Goal: Complete application form: Complete application form

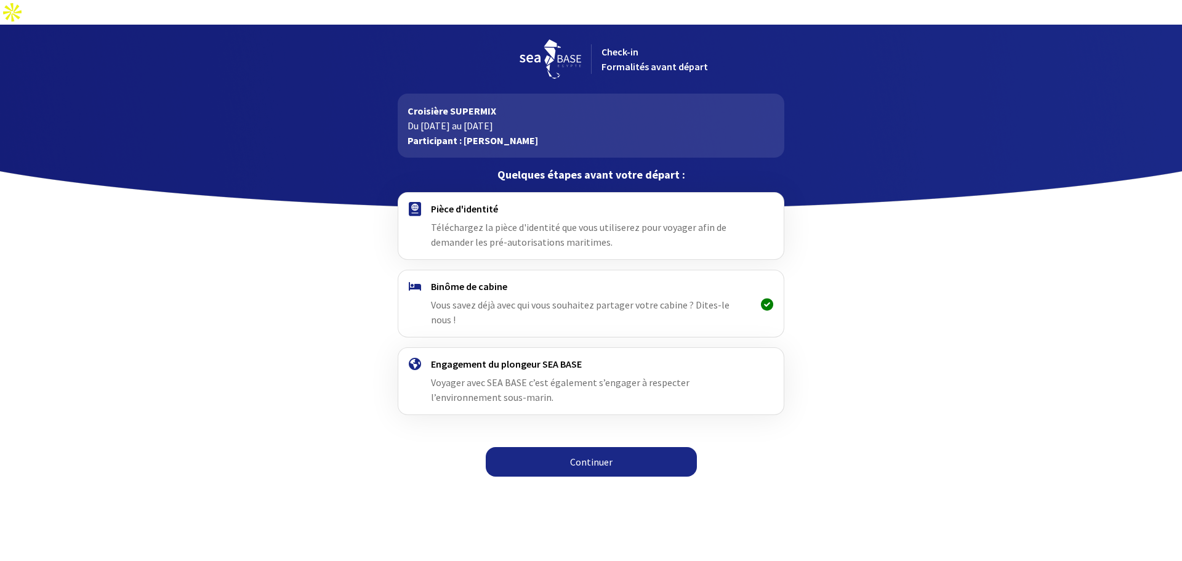
click at [566, 447] on link "Continuer" at bounding box center [591, 462] width 211 height 30
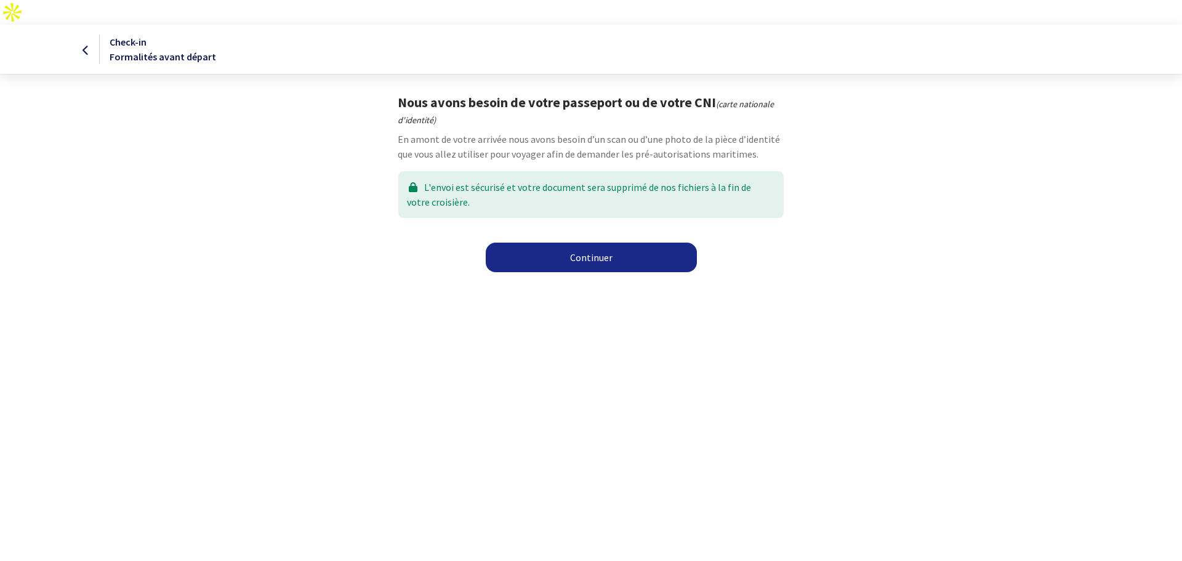
click at [547, 243] on link "Continuer" at bounding box center [591, 258] width 211 height 30
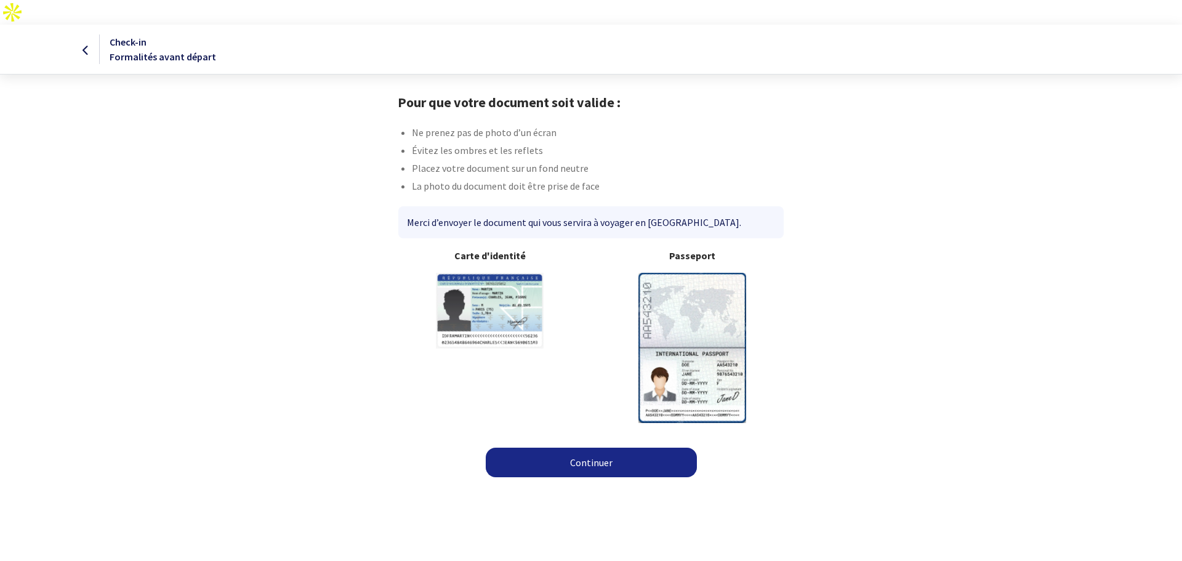
click at [674, 310] on img at bounding box center [692, 348] width 108 height 150
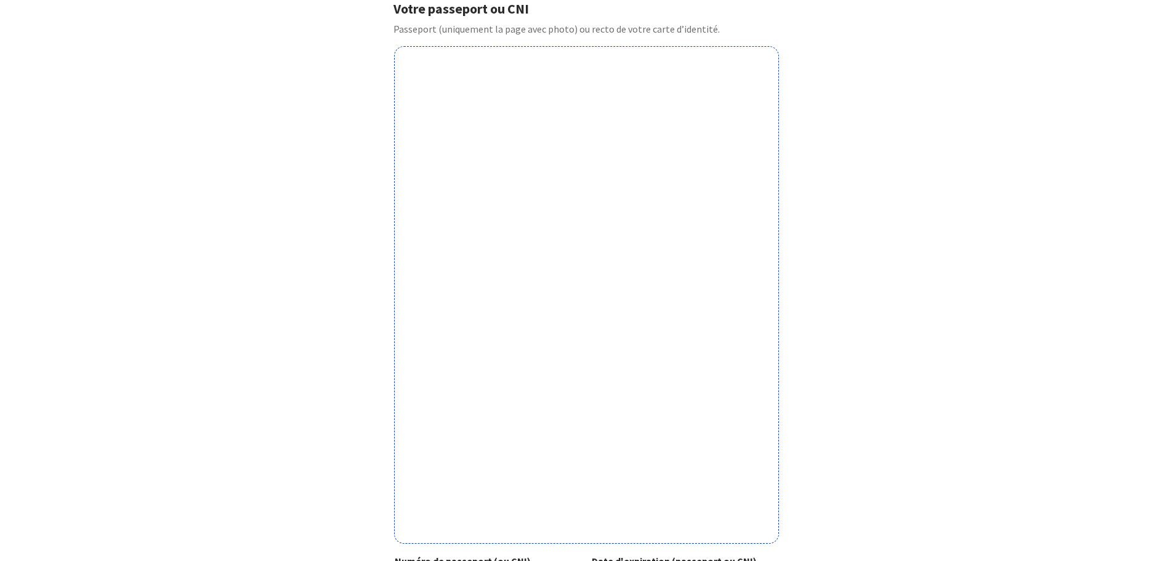
scroll to position [270, 0]
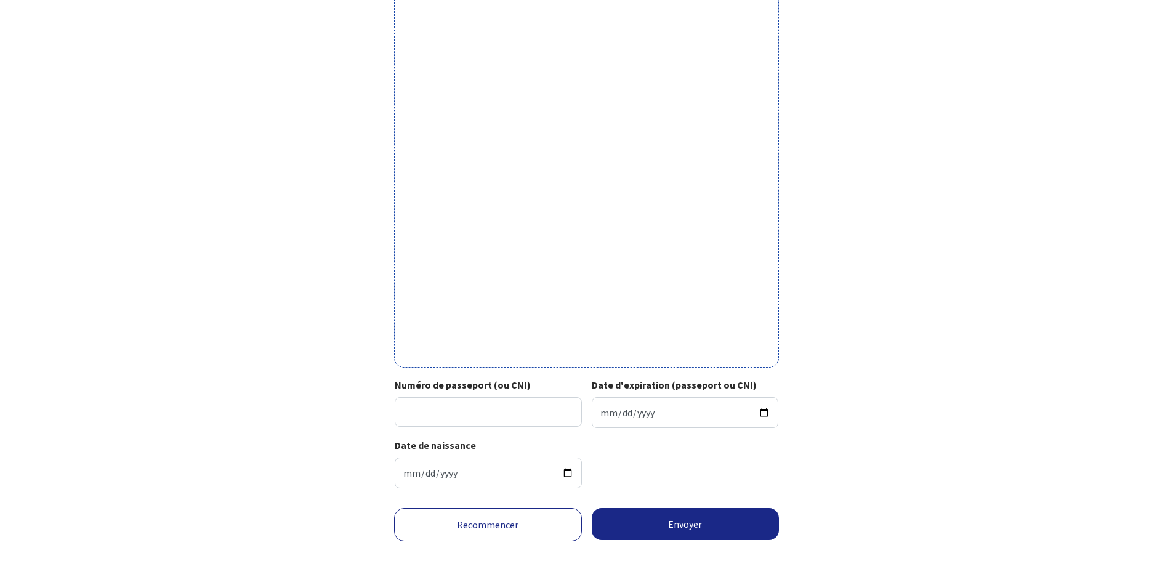
click at [451, 508] on link "Recommencer" at bounding box center [488, 524] width 188 height 33
click at [516, 508] on link "Recommencer" at bounding box center [488, 524] width 188 height 33
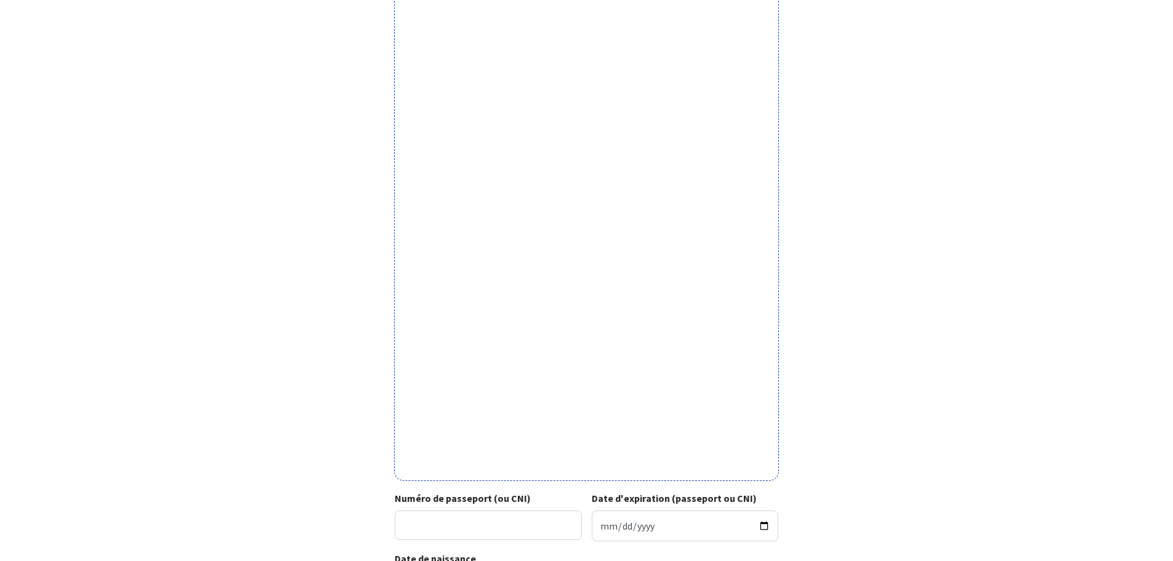
scroll to position [185, 0]
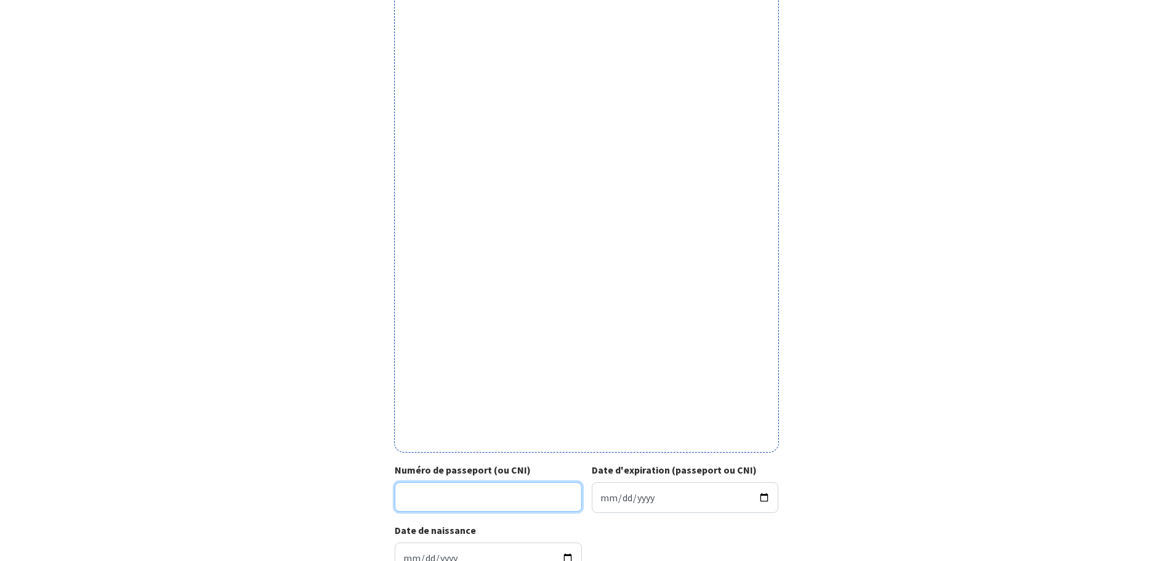
click at [456, 482] on input "Numéro de passeport (ou CNI)" at bounding box center [488, 497] width 187 height 30
type input "21DK60587"
click at [678, 482] on input "Date d'expiration (passeport ou CNI)" at bounding box center [685, 497] width 187 height 31
type input "2031-09-07"
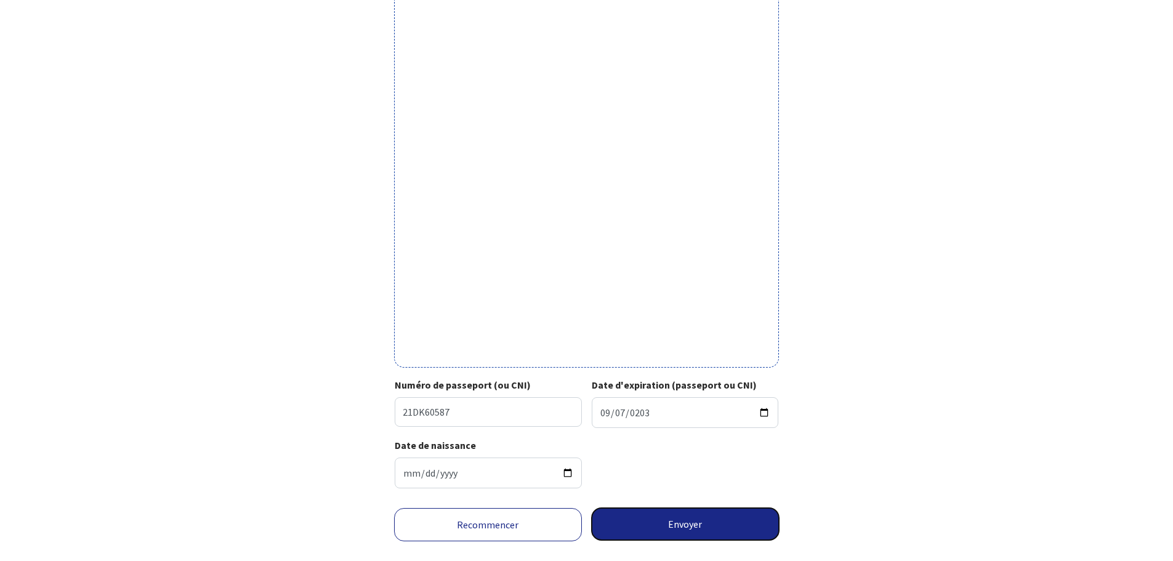
click at [675, 508] on button "Envoyer" at bounding box center [686, 524] width 188 height 32
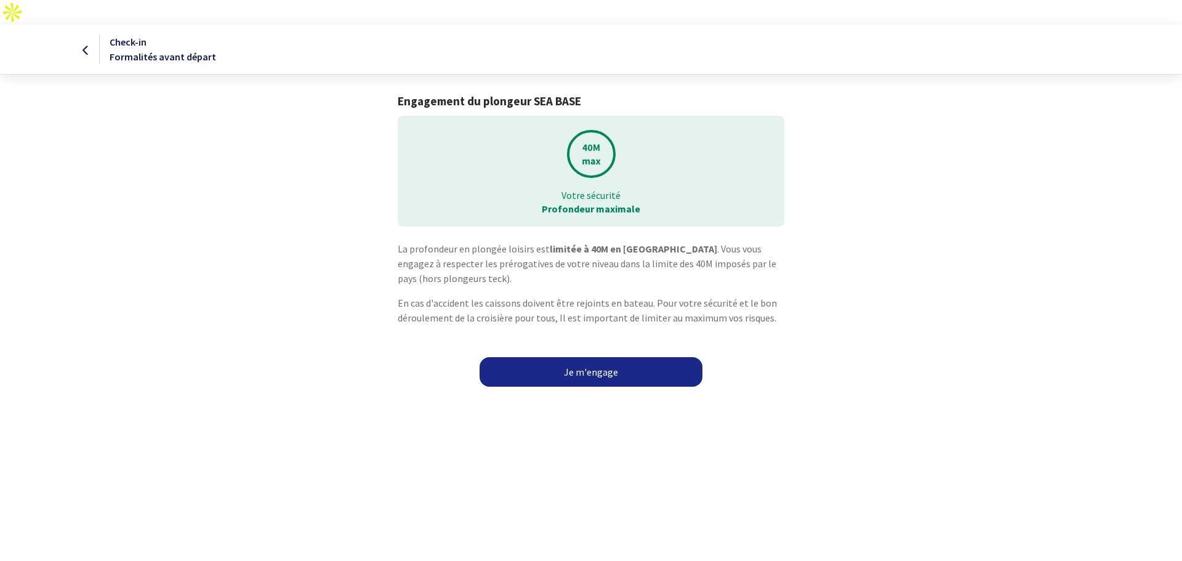
click at [576, 357] on link "Je m'engage" at bounding box center [590, 372] width 223 height 30
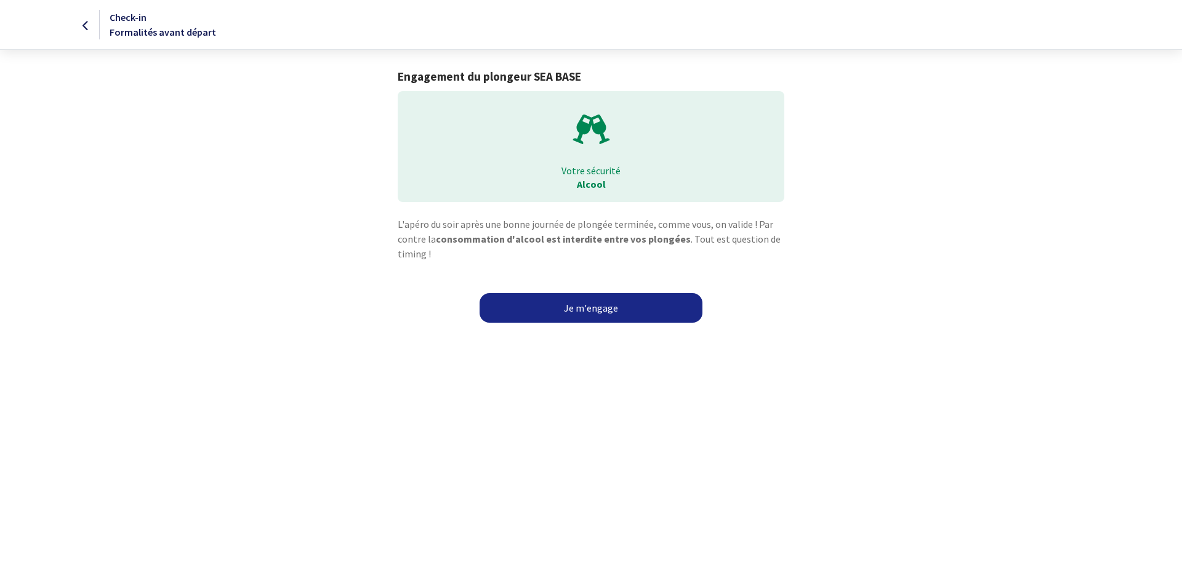
click at [596, 314] on link "Je m'engage" at bounding box center [590, 308] width 223 height 30
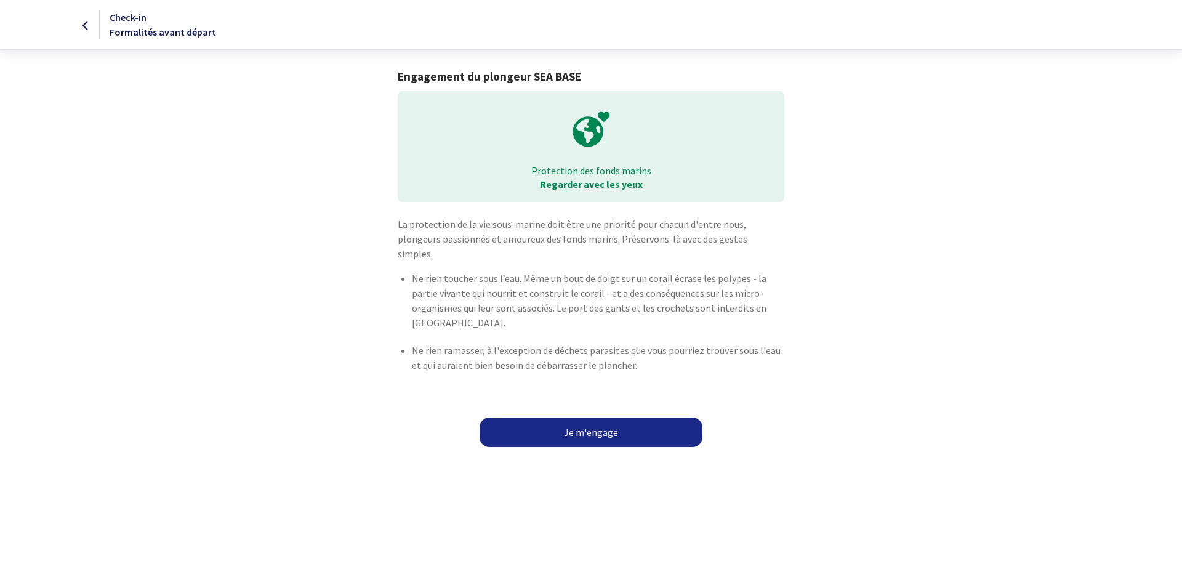
click at [593, 418] on link "Je m'engage" at bounding box center [590, 432] width 223 height 30
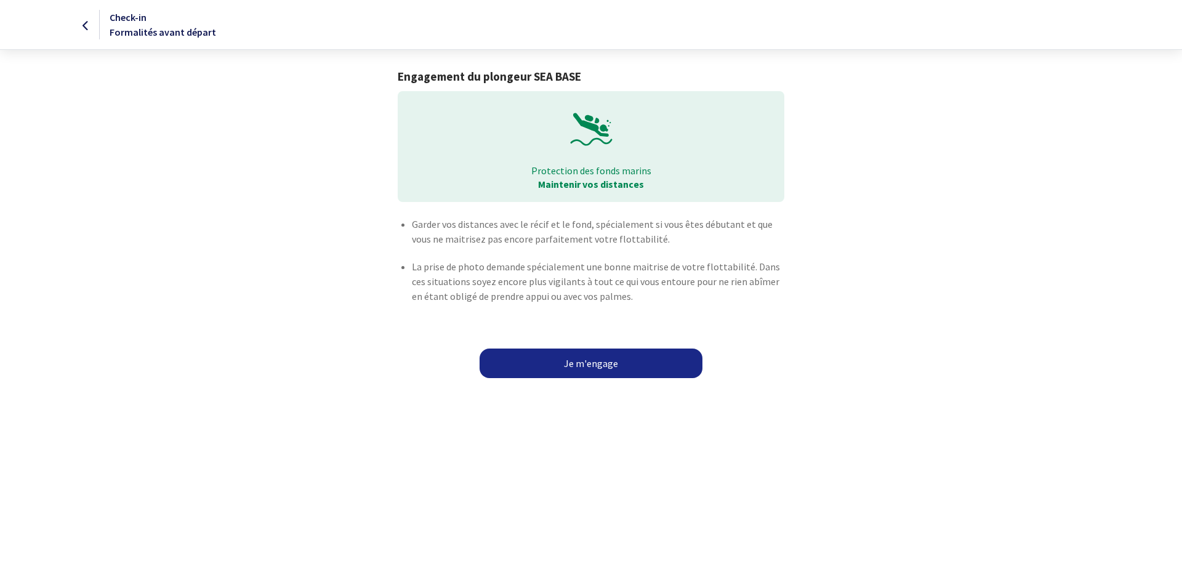
click at [590, 372] on link "Je m'engage" at bounding box center [590, 363] width 223 height 30
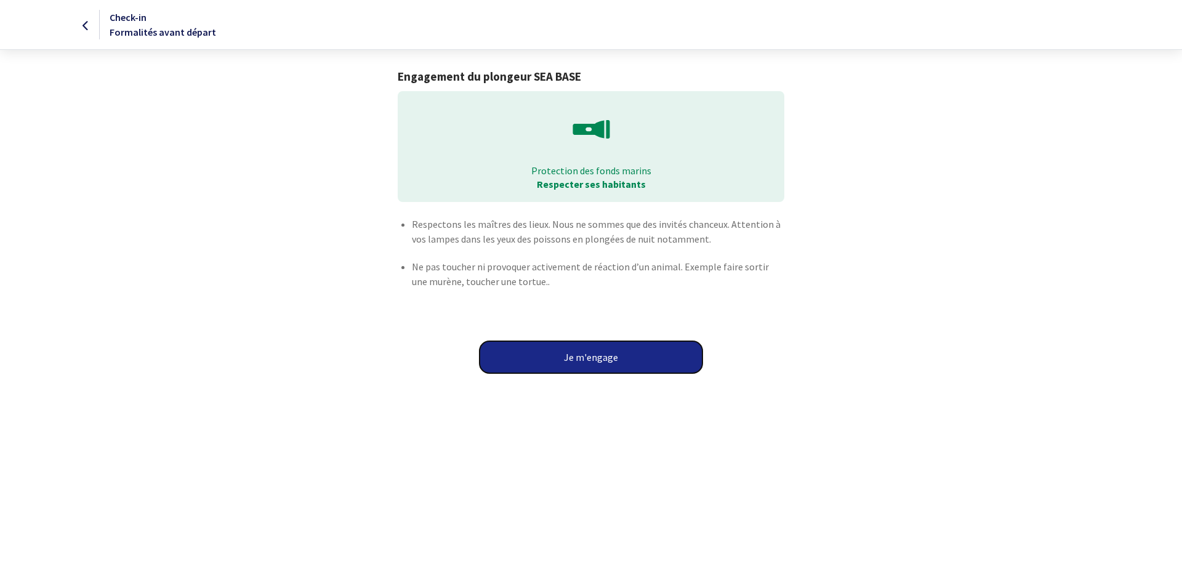
click at [597, 366] on button "Je m'engage" at bounding box center [590, 357] width 223 height 32
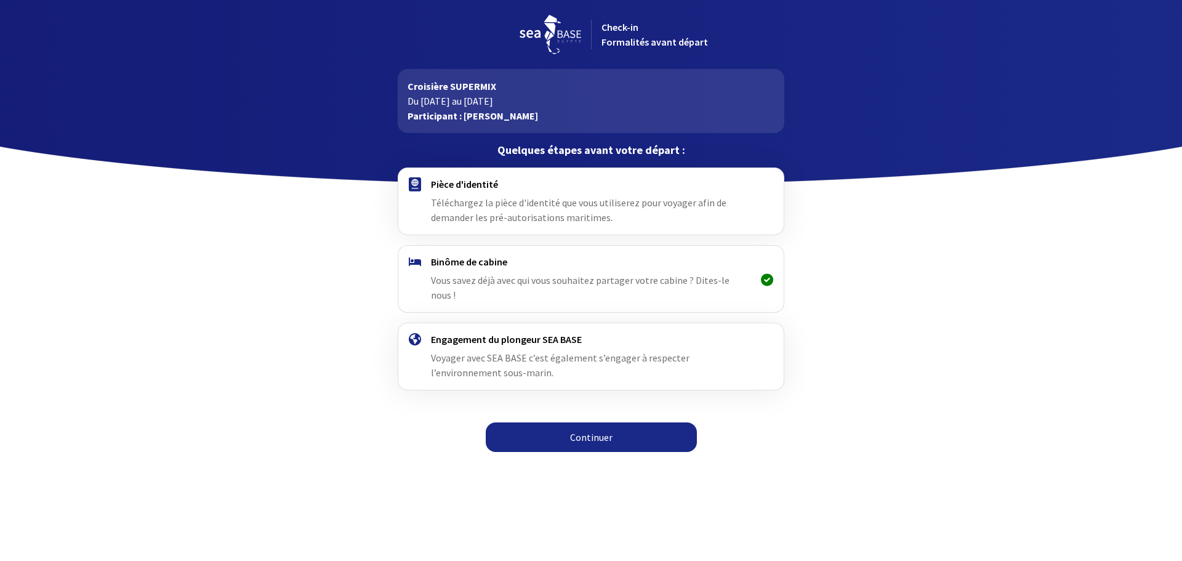
click at [587, 422] on link "Continuer" at bounding box center [591, 437] width 211 height 30
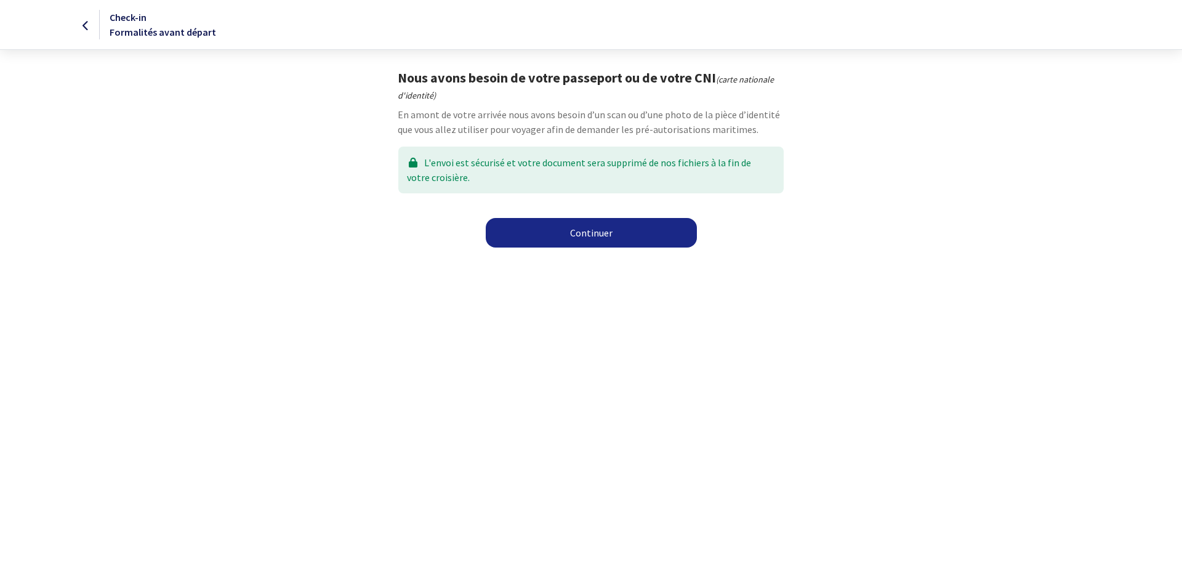
click at [593, 245] on link "Continuer" at bounding box center [591, 233] width 211 height 30
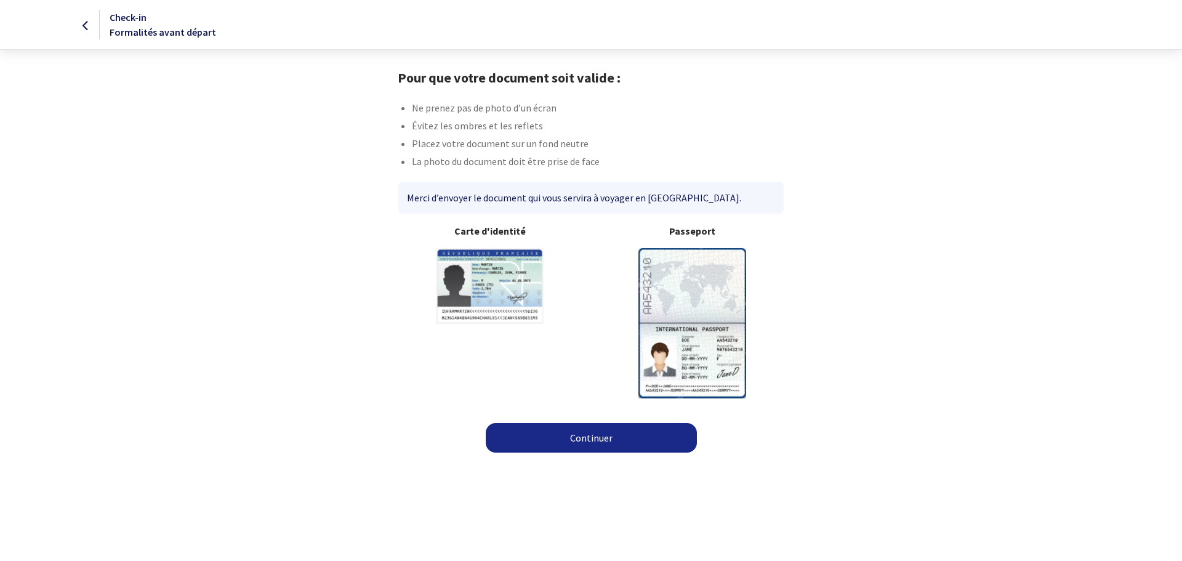
click at [572, 437] on link "Continuer" at bounding box center [591, 438] width 211 height 30
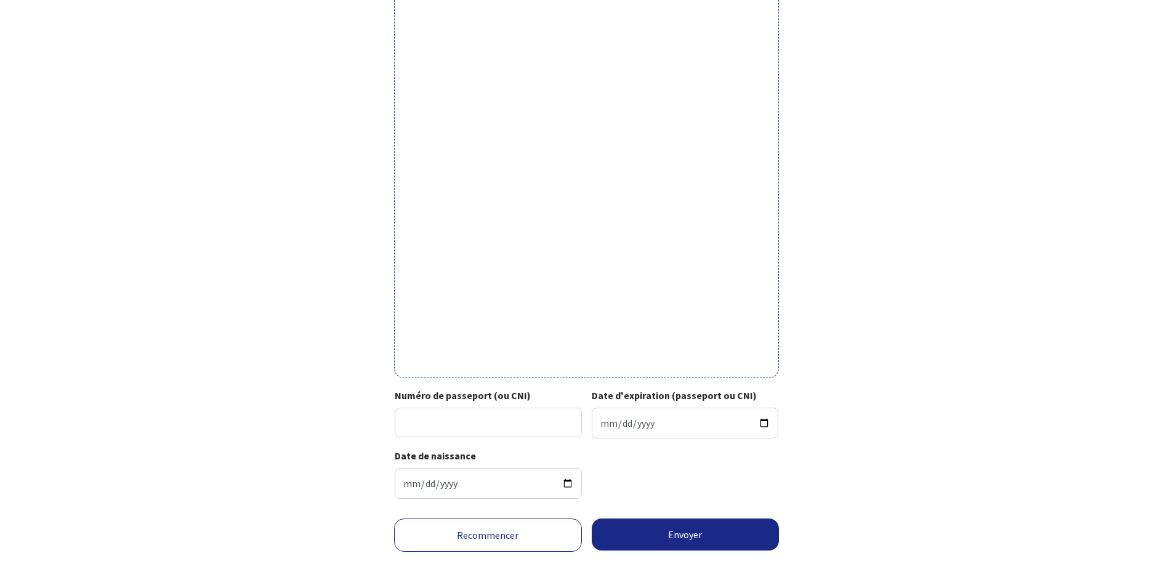
scroll to position [270, 0]
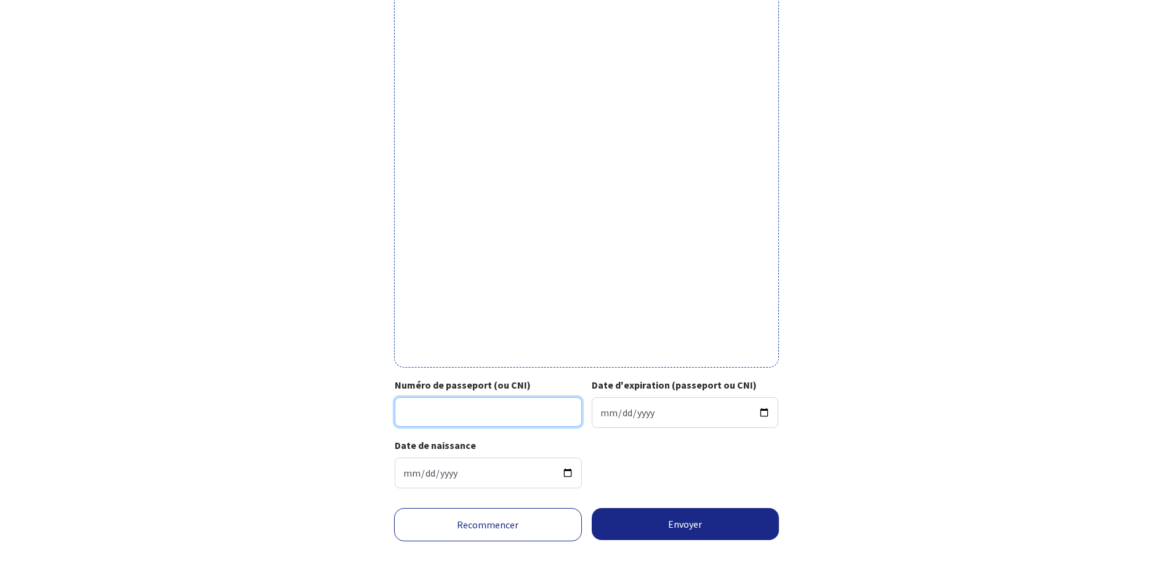
click at [450, 397] on input "Numéro de passeport (ou CNI)" at bounding box center [488, 412] width 187 height 30
type input "19AF42497"
type input "2029-02-18"
click at [706, 508] on button "Envoyer" at bounding box center [686, 524] width 188 height 32
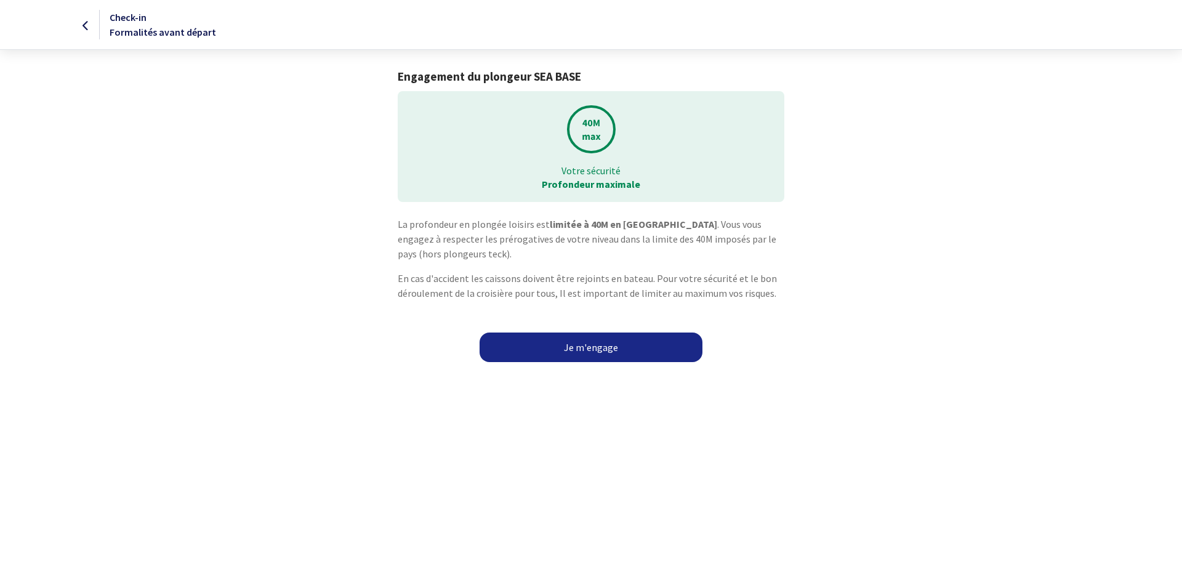
click at [607, 358] on link "Je m'engage" at bounding box center [590, 347] width 223 height 30
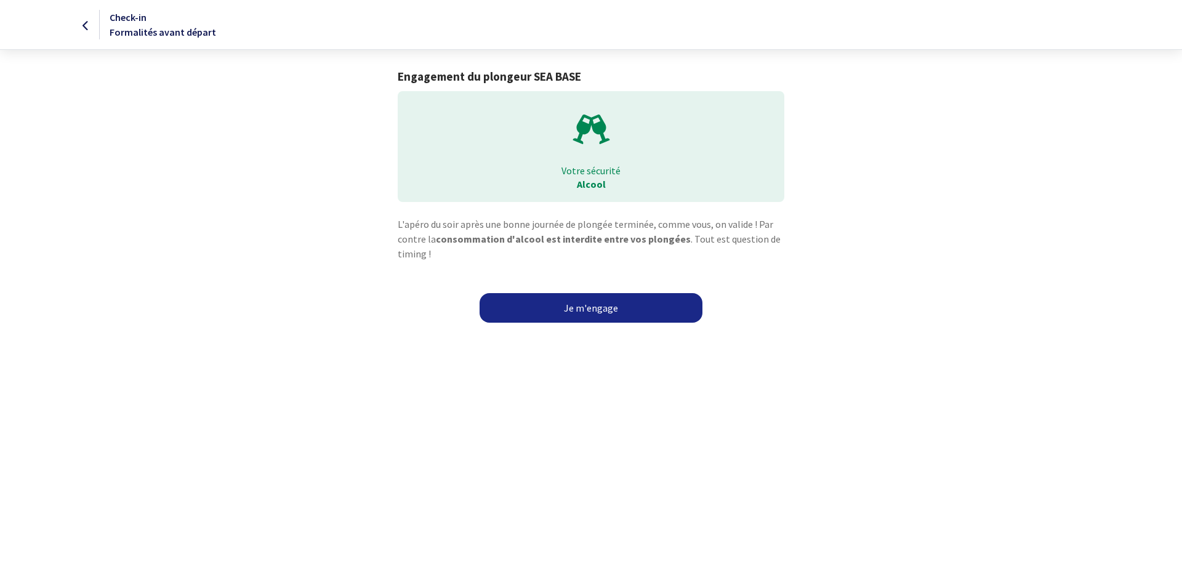
click at [625, 313] on link "Je m'engage" at bounding box center [590, 308] width 223 height 30
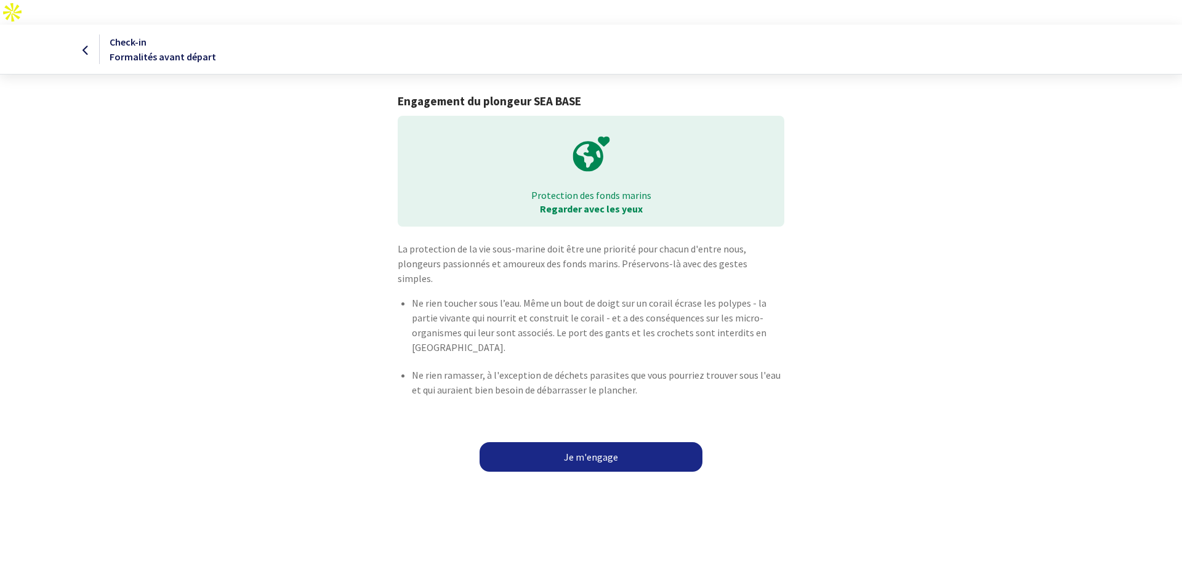
click at [596, 442] on link "Je m'engage" at bounding box center [590, 457] width 223 height 30
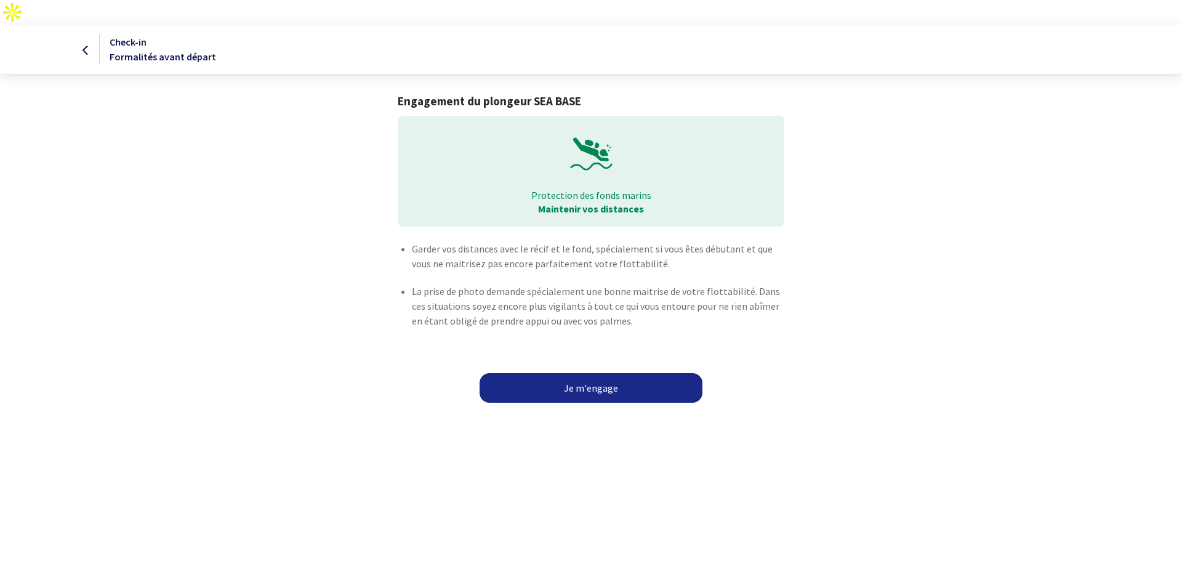
click at [587, 373] on link "Je m'engage" at bounding box center [590, 388] width 223 height 30
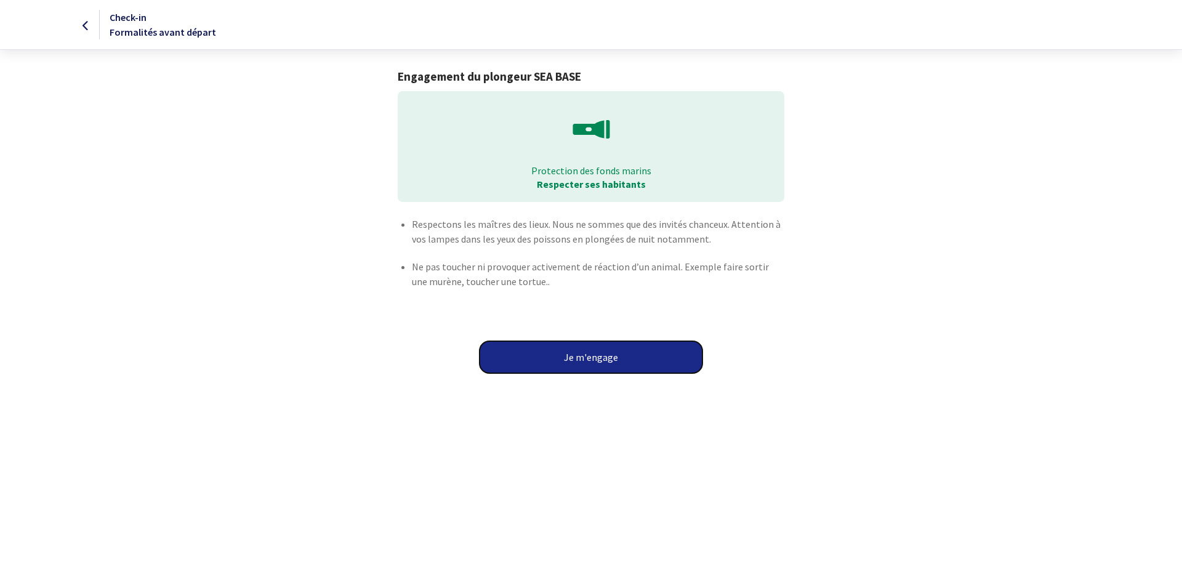
click at [588, 366] on button "Je m'engage" at bounding box center [590, 357] width 223 height 32
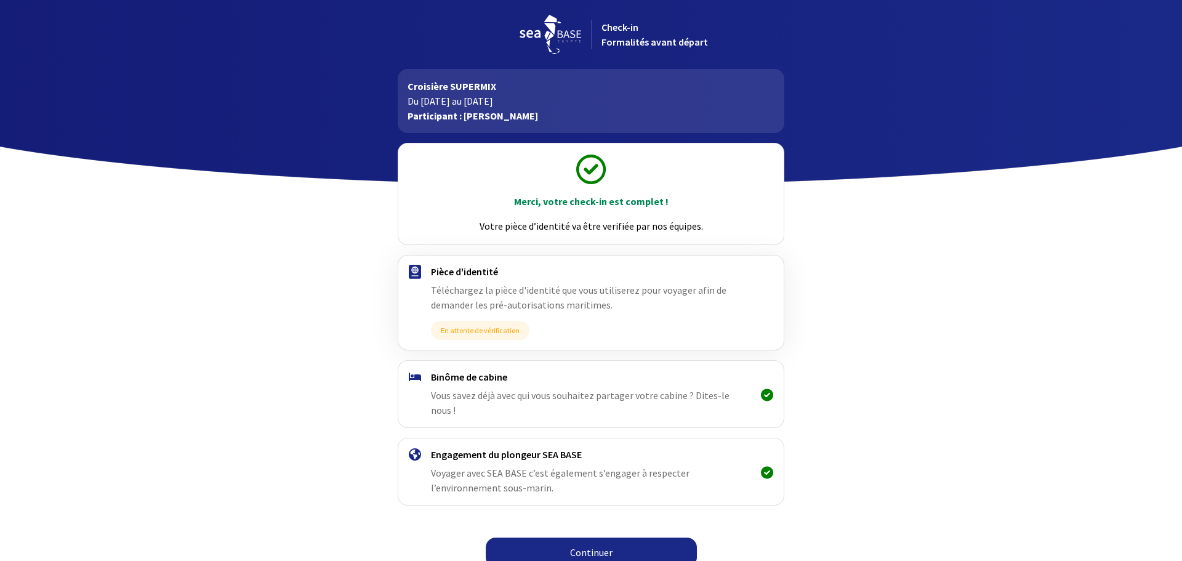
click at [608, 537] on link "Continuer" at bounding box center [591, 552] width 211 height 30
